Goal: Task Accomplishment & Management: Manage account settings

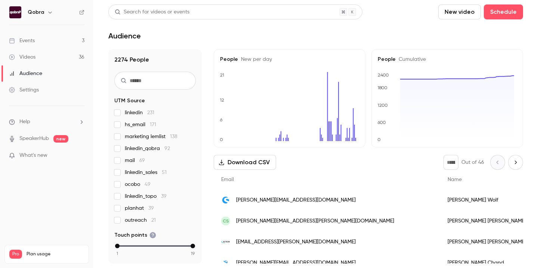
click at [28, 37] on div "Events" at bounding box center [22, 40] width 26 height 7
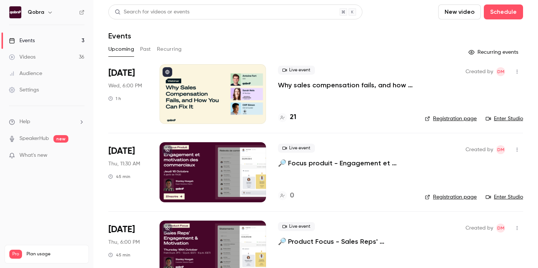
click at [221, 93] on div at bounding box center [213, 94] width 106 height 60
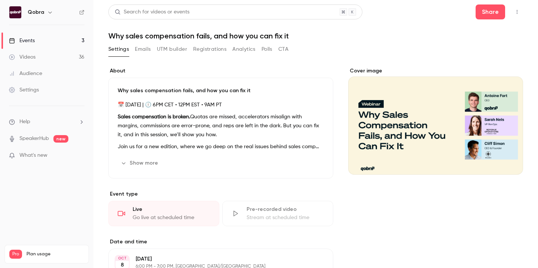
click at [209, 49] on button "Registrations" at bounding box center [209, 49] width 33 height 12
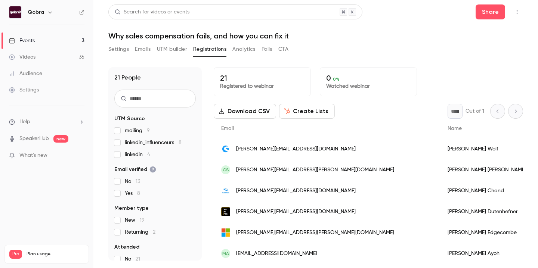
click at [51, 55] on link "Videos 36" at bounding box center [46, 57] width 93 height 16
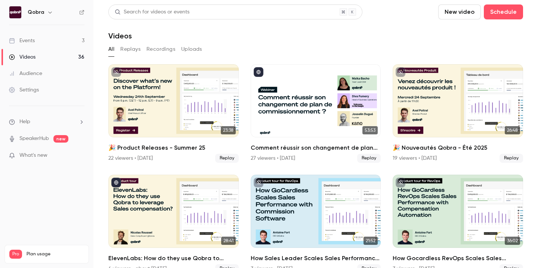
click at [49, 38] on link "Events 3" at bounding box center [46, 41] width 93 height 16
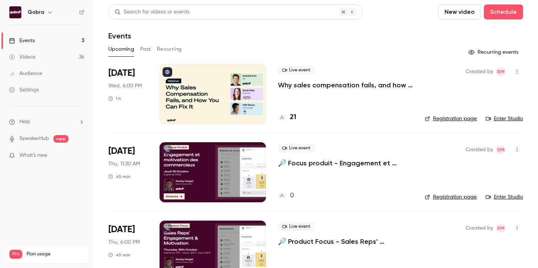
click at [214, 98] on div at bounding box center [213, 94] width 106 height 60
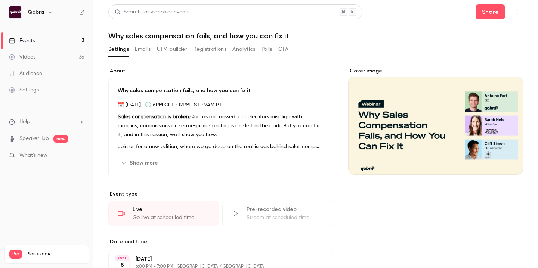
click at [179, 47] on button "UTM builder" at bounding box center [172, 49] width 30 height 12
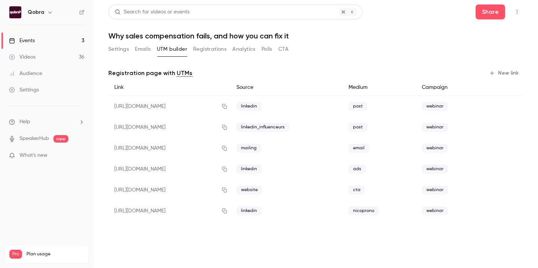
click at [208, 46] on button "Registrations" at bounding box center [209, 49] width 33 height 12
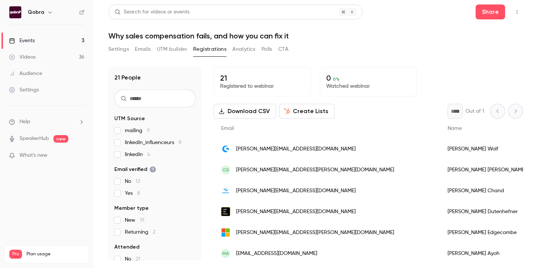
click at [35, 40] on link "Events 3" at bounding box center [46, 41] width 93 height 16
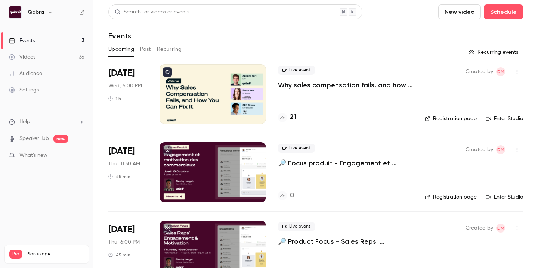
click at [222, 87] on div at bounding box center [213, 94] width 106 height 60
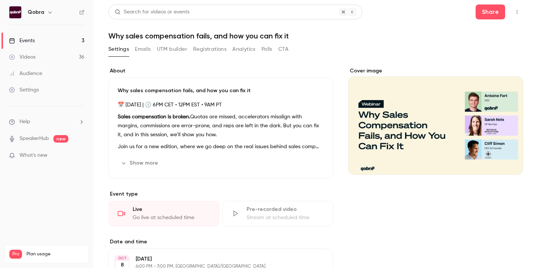
click at [215, 50] on button "Registrations" at bounding box center [209, 49] width 33 height 12
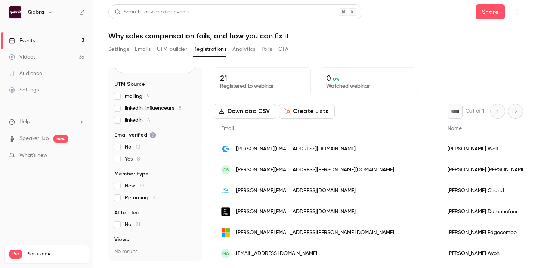
scroll to position [35, 0]
